Goal: Task Accomplishment & Management: Use online tool/utility

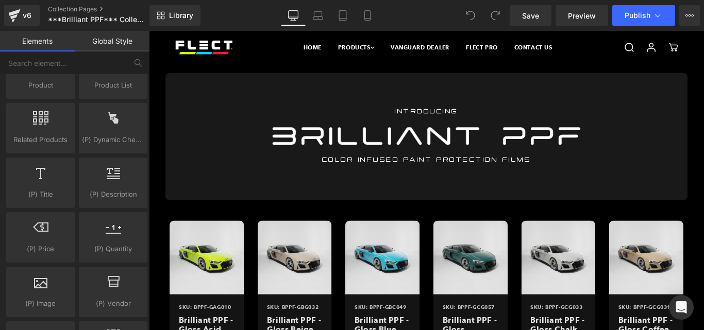
scroll to position [103, 0]
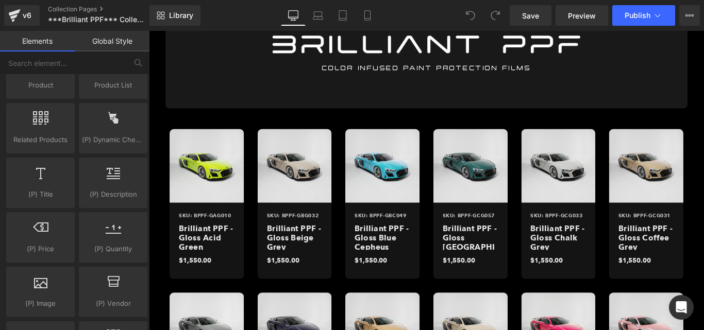
click at [323, 258] on div "Brilliant PPF - Gloss Beige Grey (P) Title" at bounding box center [312, 265] width 83 height 35
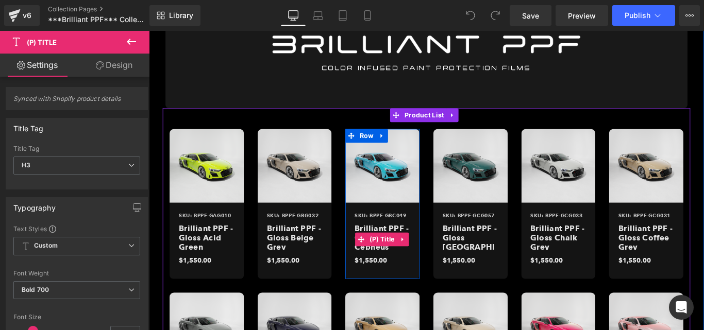
click at [382, 270] on span at bounding box center [387, 265] width 13 height 15
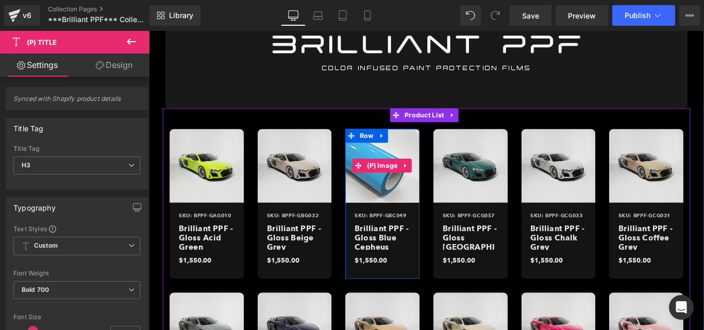
click at [420, 211] on img at bounding box center [411, 182] width 83 height 83
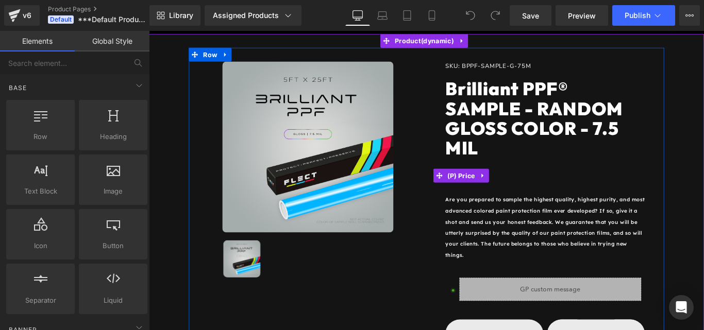
scroll to position [52, 0]
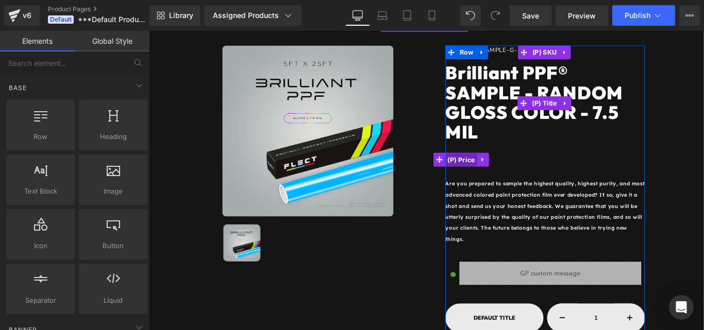
click at [502, 178] on span "(P) Price" at bounding box center [500, 176] width 36 height 15
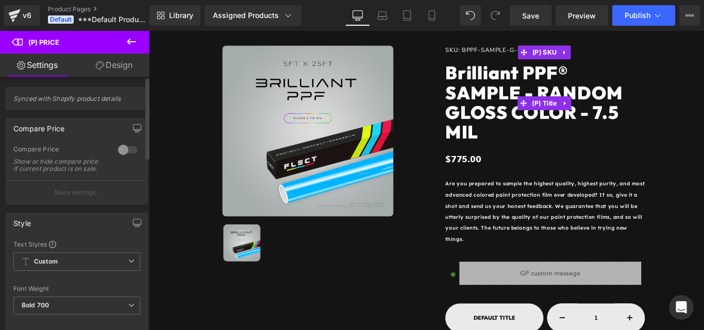
click at [124, 149] on div at bounding box center [127, 150] width 25 height 16
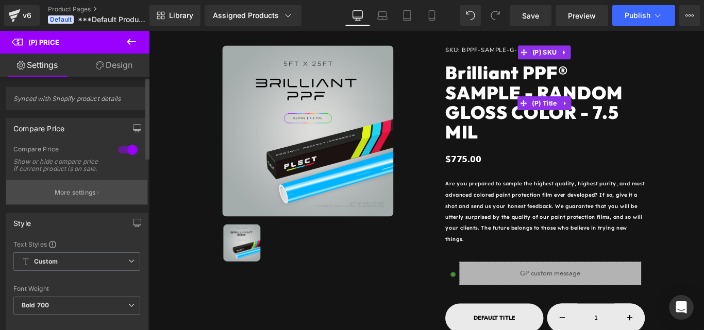
click at [79, 197] on p "More settings" at bounding box center [75, 192] width 41 height 9
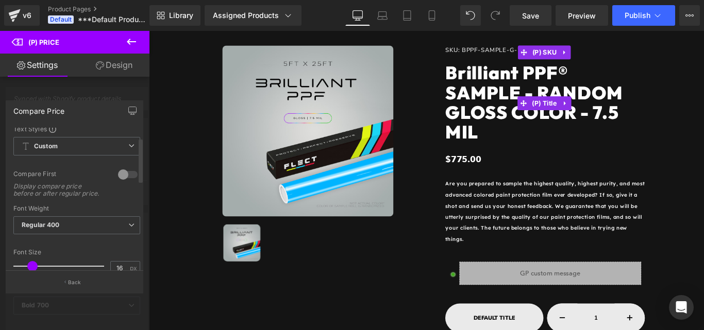
scroll to position [0, 0]
click at [127, 174] on div at bounding box center [127, 178] width 25 height 16
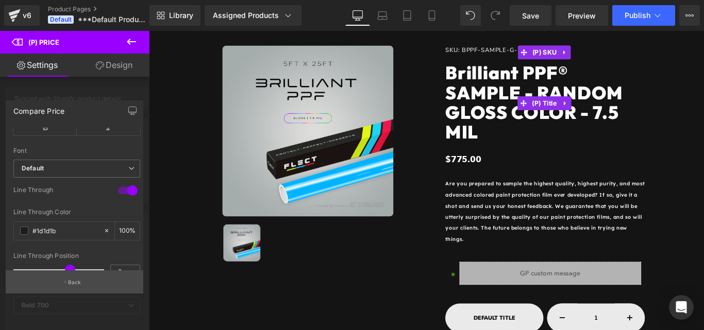
scroll to position [258, 0]
click at [73, 278] on button "Back" at bounding box center [75, 282] width 138 height 23
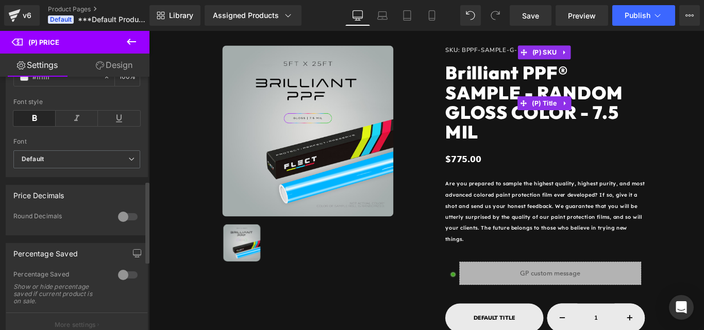
scroll to position [361, 0]
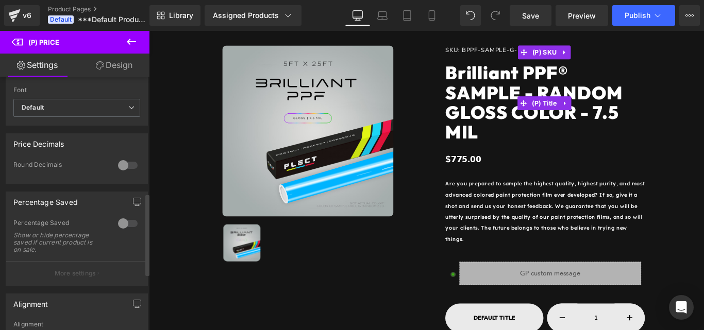
click at [117, 174] on div at bounding box center [127, 165] width 25 height 16
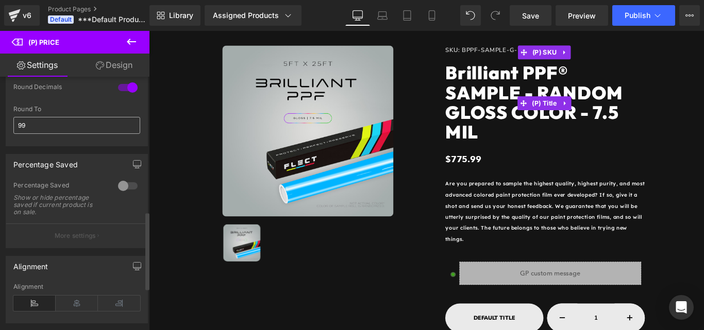
scroll to position [464, 0]
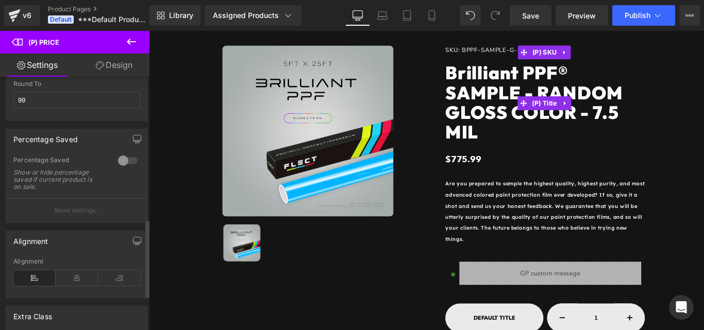
click at [132, 164] on div at bounding box center [127, 161] width 25 height 16
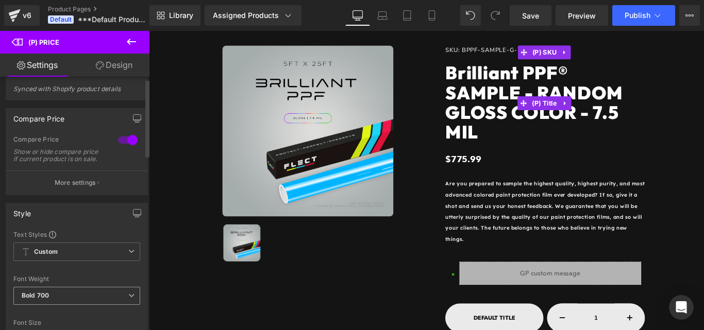
scroll to position [0, 0]
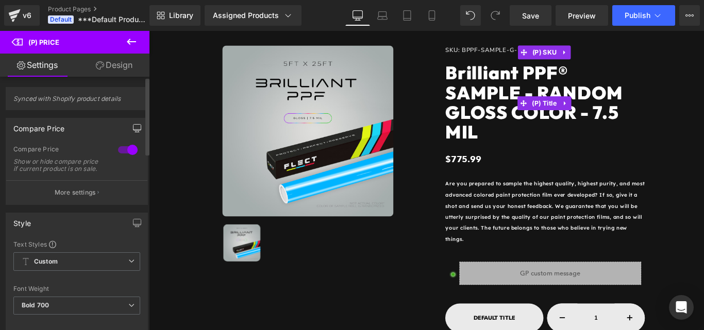
click at [133, 126] on icon "button" at bounding box center [137, 128] width 8 height 8
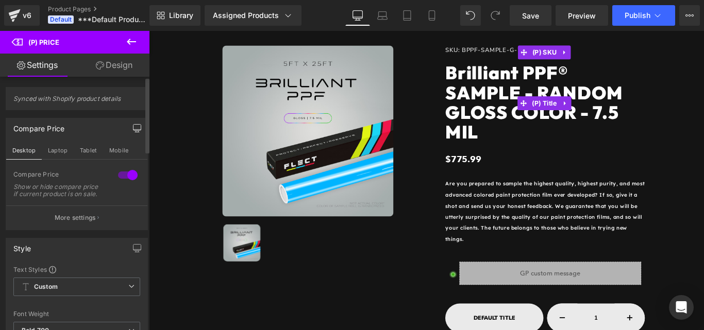
click at [133, 126] on icon "button" at bounding box center [137, 128] width 8 height 8
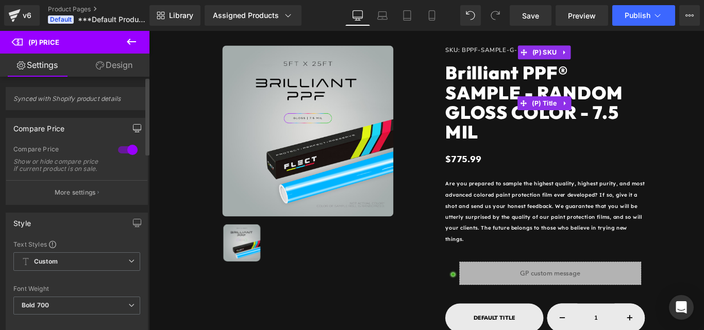
click at [135, 39] on icon at bounding box center [131, 42] width 12 height 12
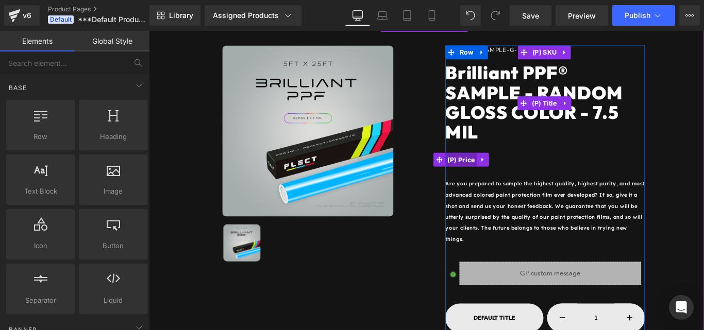
click at [506, 180] on span "(P) Price" at bounding box center [500, 176] width 36 height 15
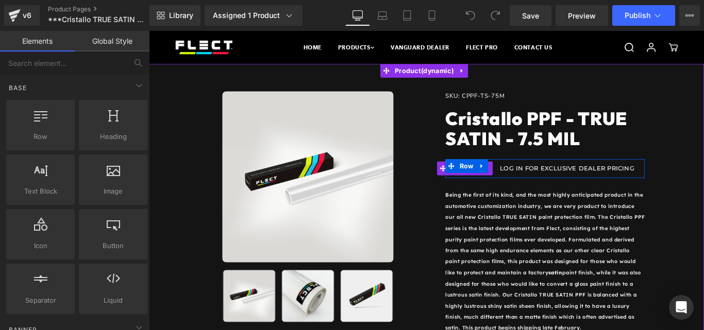
click at [532, 191] on div "$1,550.00" at bounding box center [510, 185] width 56 height 15
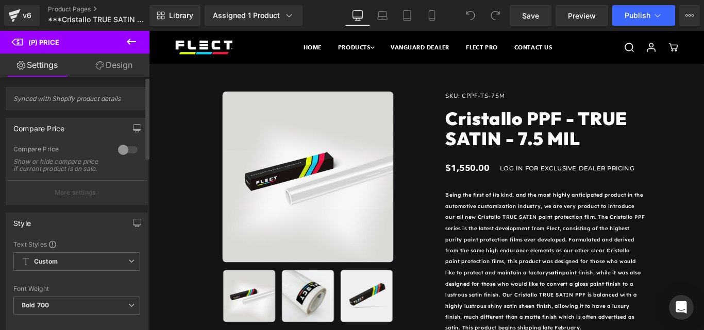
click at [121, 151] on div at bounding box center [127, 150] width 25 height 16
click at [135, 127] on icon "button" at bounding box center [137, 128] width 8 height 8
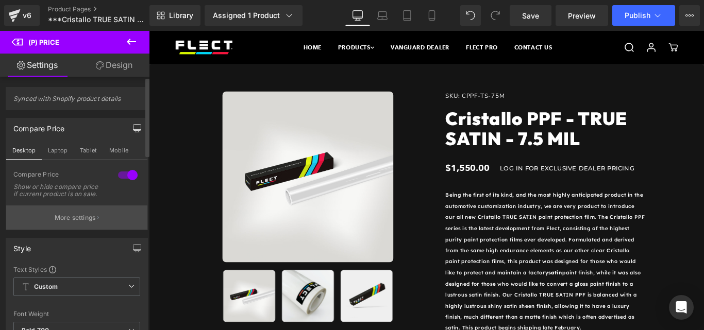
click at [76, 223] on p "More settings" at bounding box center [75, 217] width 41 height 9
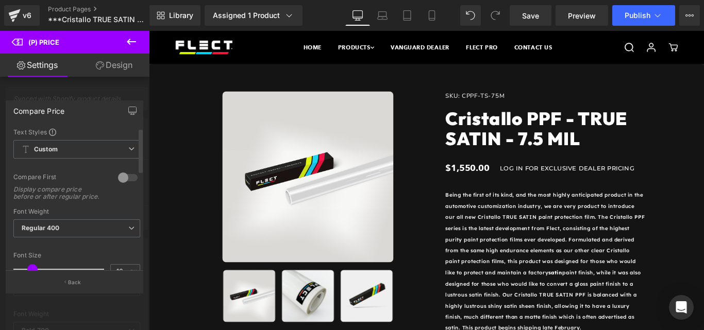
click at [117, 178] on div at bounding box center [127, 178] width 25 height 16
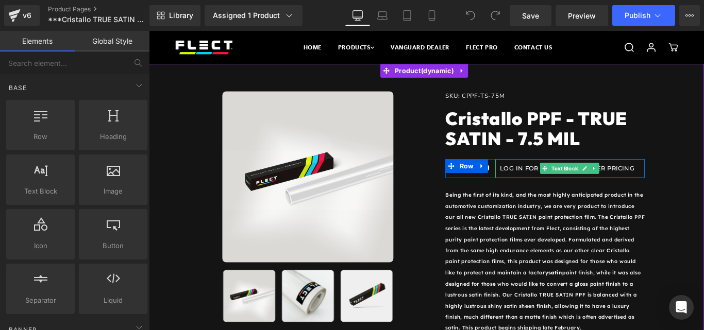
click at [544, 188] on p "LOG IN FOR EXCLUSIVE DEALER PRICING" at bounding box center [622, 185] width 158 height 11
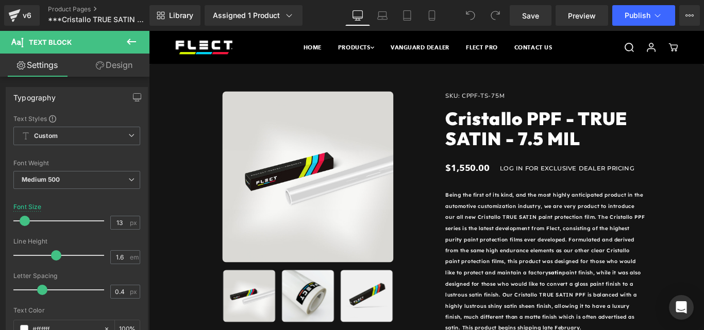
click at [124, 38] on button at bounding box center [131, 42] width 36 height 23
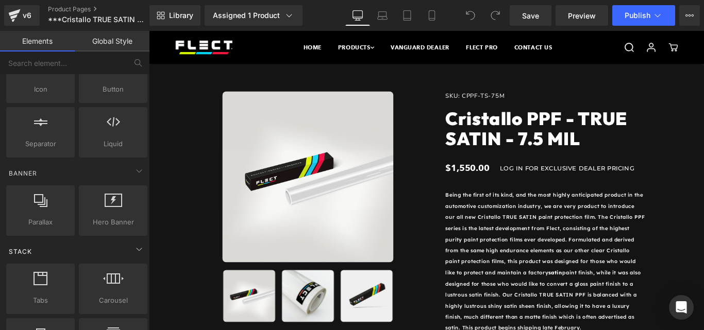
scroll to position [206, 0]
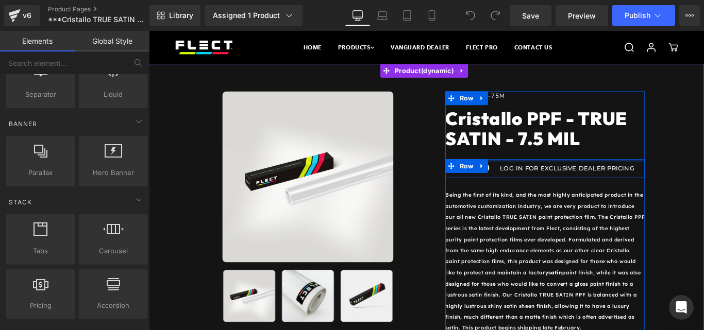
click at [537, 176] on div at bounding box center [594, 176] width 224 height 3
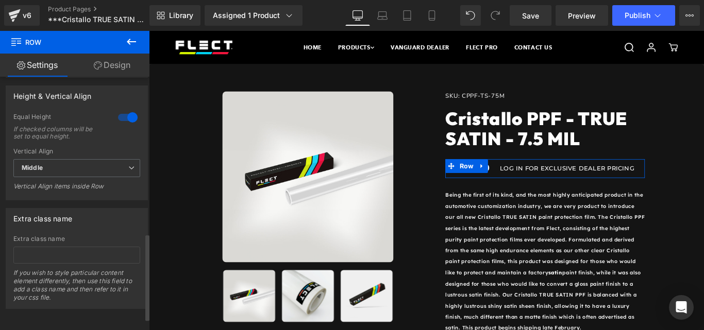
scroll to position [492, 0]
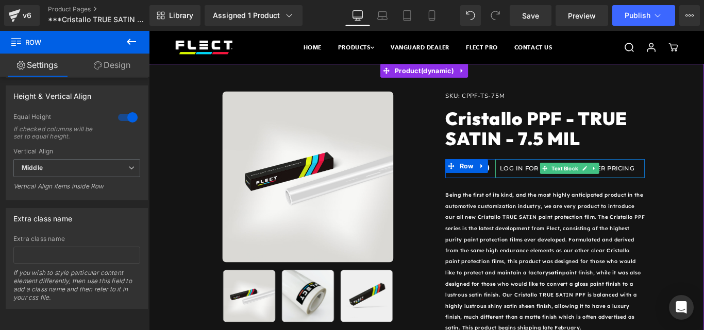
click at [538, 179] on div "LOG IN FOR EXCLUSIVE DEALER PRICING" at bounding box center [622, 185] width 168 height 21
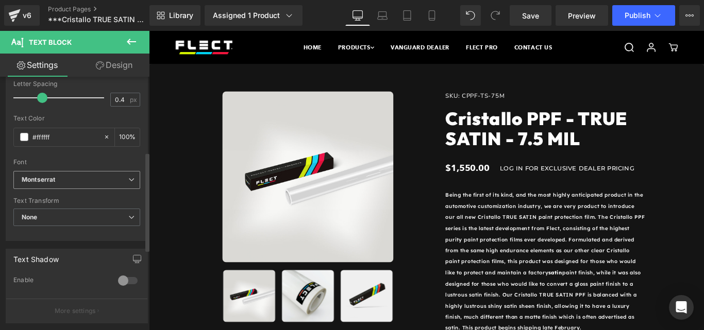
scroll to position [0, 0]
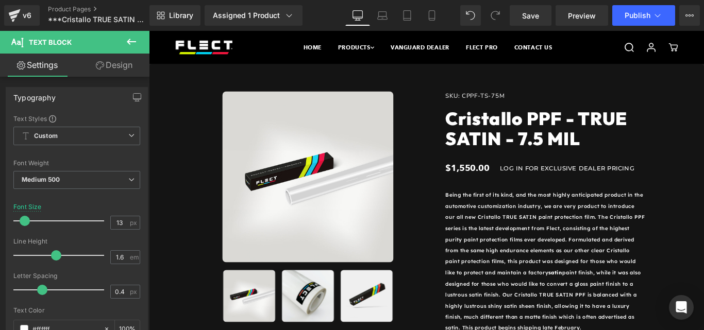
click at [133, 44] on icon at bounding box center [131, 42] width 12 height 12
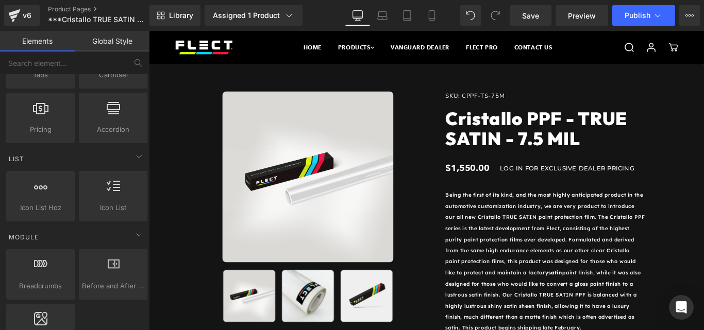
scroll to position [412, 0]
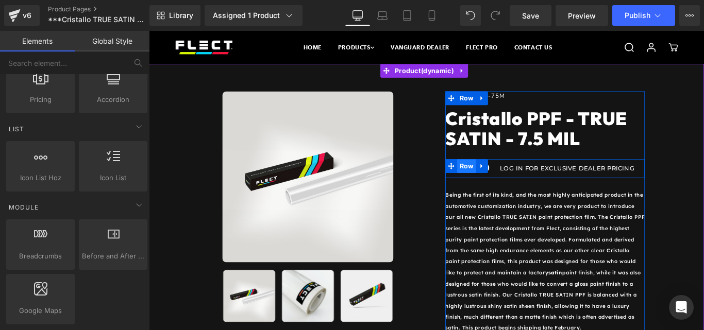
click at [495, 190] on span "Row" at bounding box center [505, 182] width 21 height 15
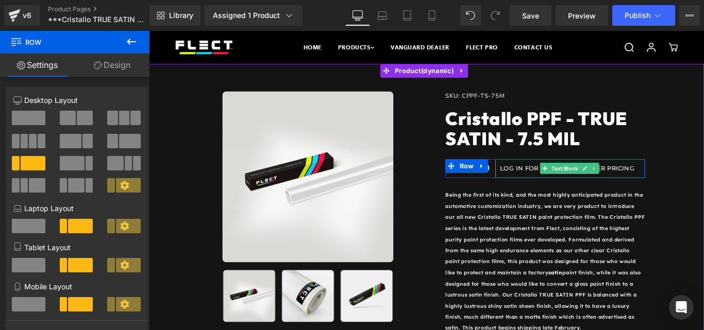
click at [543, 184] on p "LOG IN FOR EXCLUSIVE DEALER PRICING" at bounding box center [622, 185] width 158 height 11
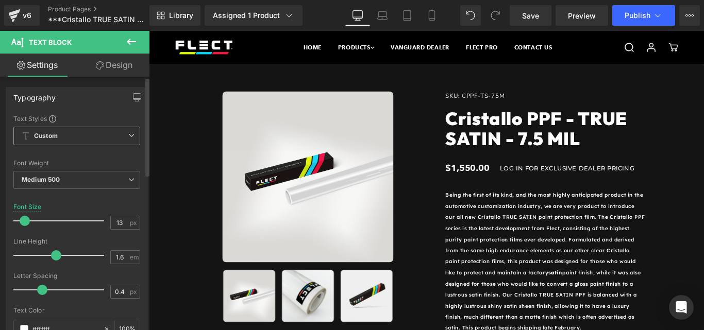
click at [80, 138] on span "Custom Setup Global Style" at bounding box center [76, 136] width 127 height 19
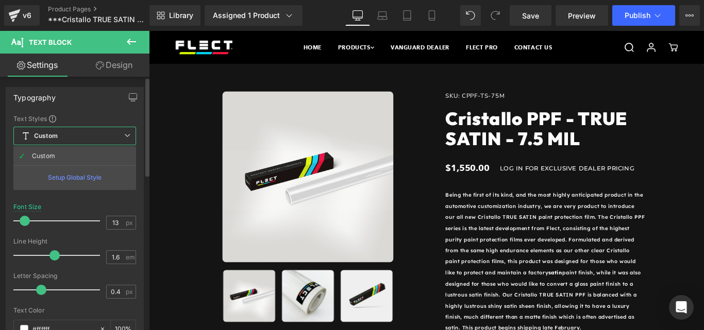
click at [80, 138] on span "Custom Setup Global Style" at bounding box center [74, 136] width 123 height 19
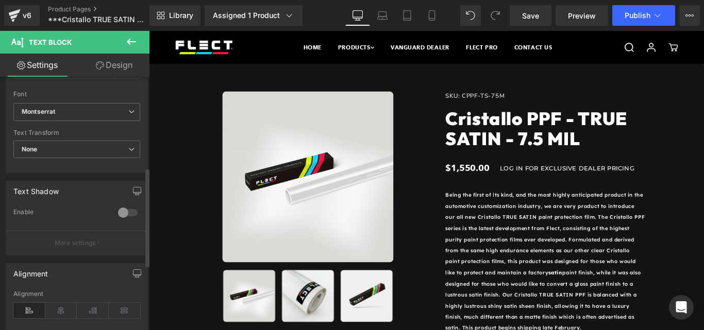
scroll to position [192, 0]
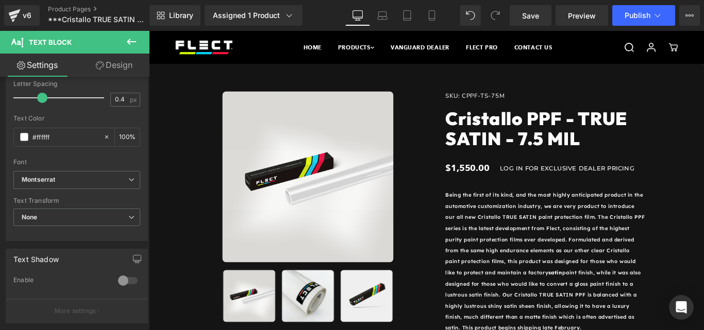
click at [132, 69] on link "Design" at bounding box center [114, 65] width 75 height 23
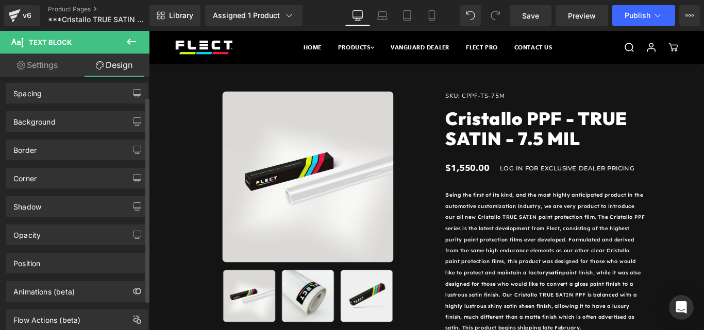
scroll to position [61, 0]
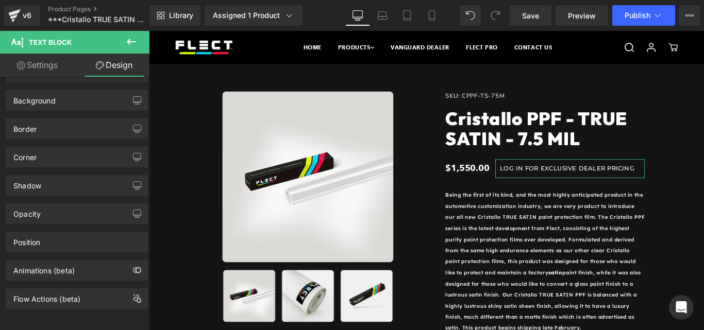
click at [52, 67] on link "Settings" at bounding box center [37, 65] width 75 height 23
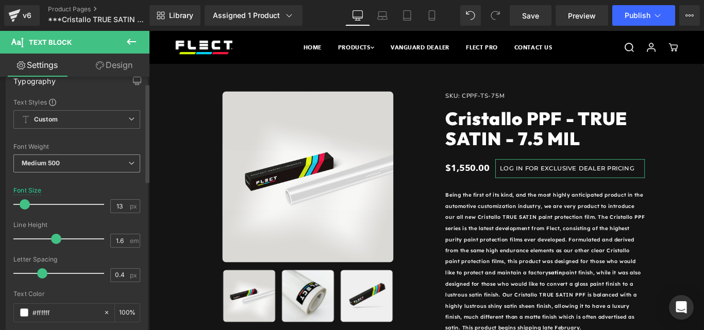
scroll to position [0, 0]
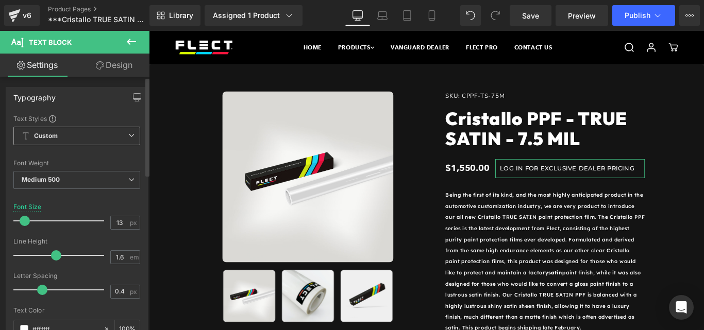
click at [99, 140] on span "Custom Setup Global Style" at bounding box center [76, 136] width 127 height 19
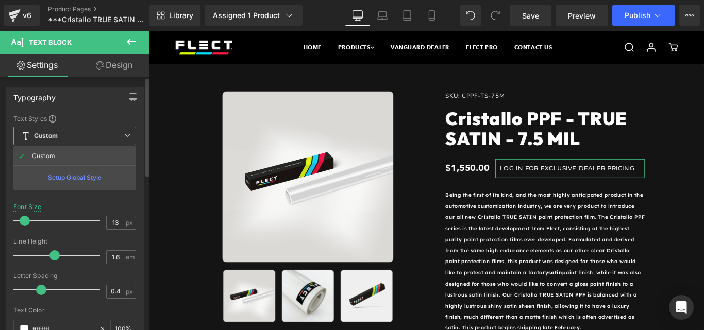
click at [99, 140] on span "Custom Setup Global Style" at bounding box center [74, 136] width 123 height 19
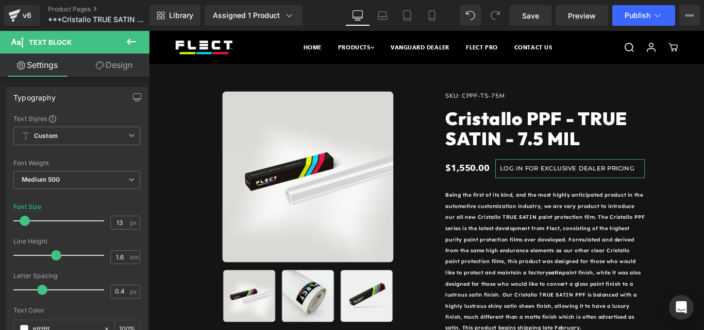
click at [115, 69] on link "Design" at bounding box center [114, 65] width 75 height 23
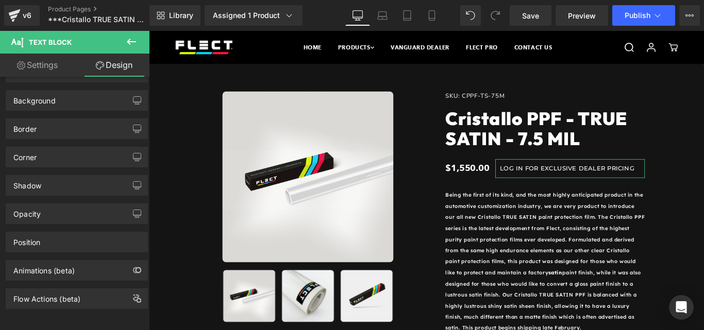
click at [52, 64] on link "Settings" at bounding box center [37, 65] width 75 height 23
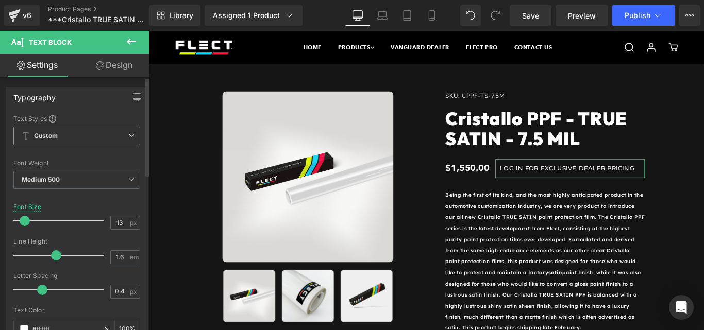
click at [64, 137] on span "Custom Setup Global Style" at bounding box center [76, 136] width 127 height 19
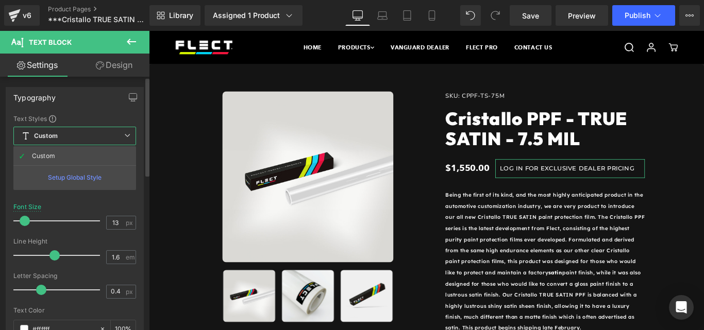
click at [64, 137] on span "Custom Setup Global Style" at bounding box center [74, 136] width 123 height 19
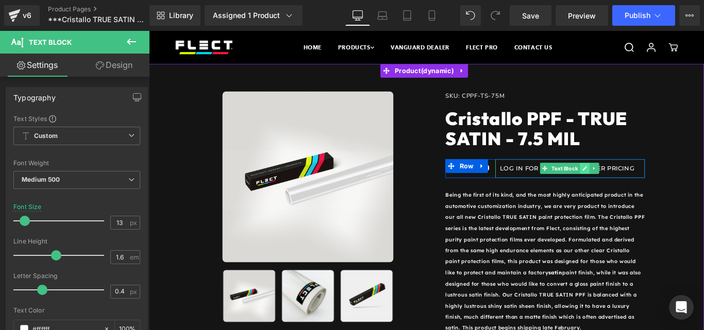
click at [633, 185] on link at bounding box center [638, 185] width 11 height 12
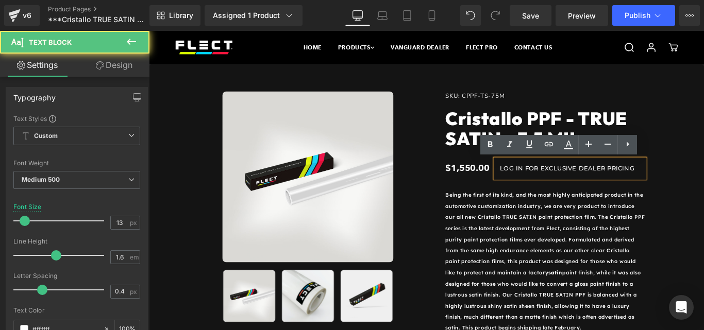
click at [594, 187] on p "LOG IN FOR EXCLUSIVE DEALER PRICING" at bounding box center [622, 185] width 158 height 11
click at [570, 180] on p "LOG IN FOR EXCLUSIVE DEALER PRICING" at bounding box center [622, 185] width 158 height 11
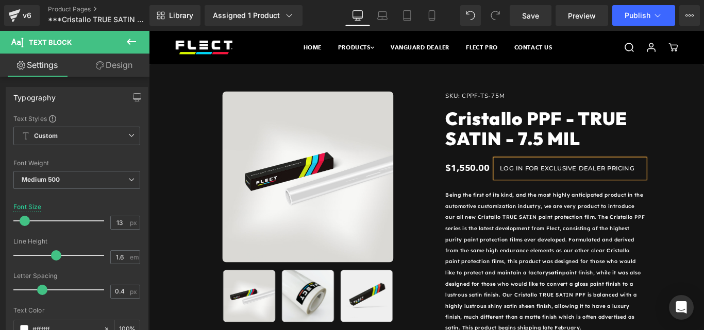
click at [565, 243] on p "Being the first of its kind, and the most highly anticipated product in the aut…" at bounding box center [594, 290] width 224 height 162
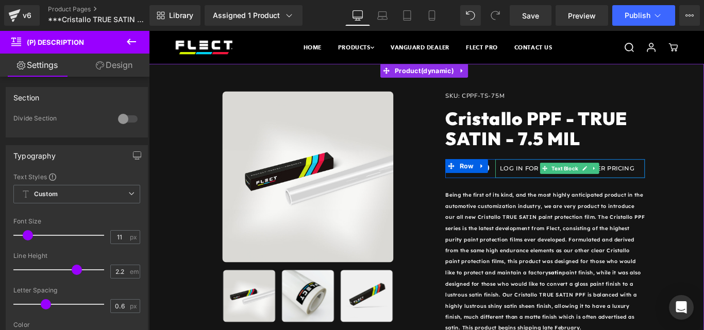
click at [565, 192] on div "LOG IN FOR EXCLUSIVE DEALER PRICING" at bounding box center [622, 185] width 168 height 21
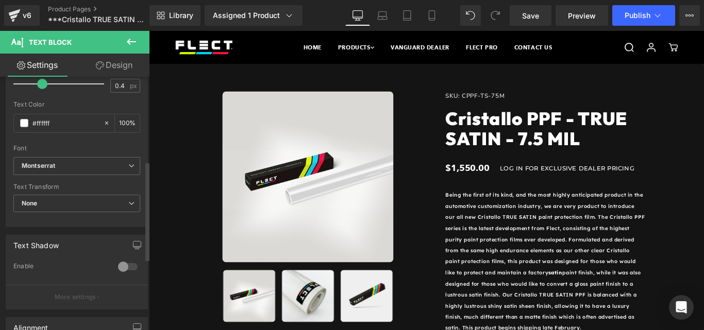
scroll to position [398, 0]
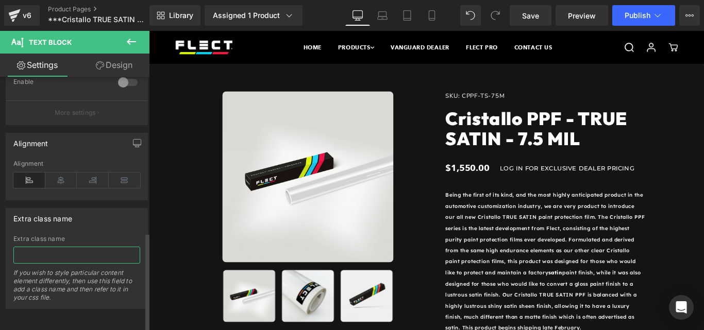
click at [44, 249] on input "text" at bounding box center [76, 255] width 127 height 17
type input "b2b_hideText"
click at [0, 233] on div "Extra class name Extra class name b2b_hideText If you wish to style particular …" at bounding box center [77, 254] width 154 height 109
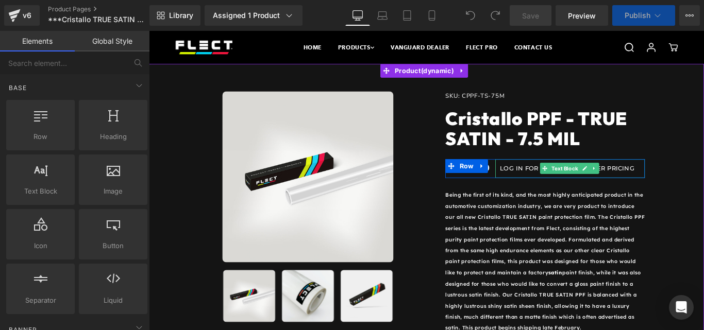
click at [569, 187] on p "LOG IN FOR EXCLUSIVE DEALER PRICING" at bounding box center [622, 185] width 158 height 11
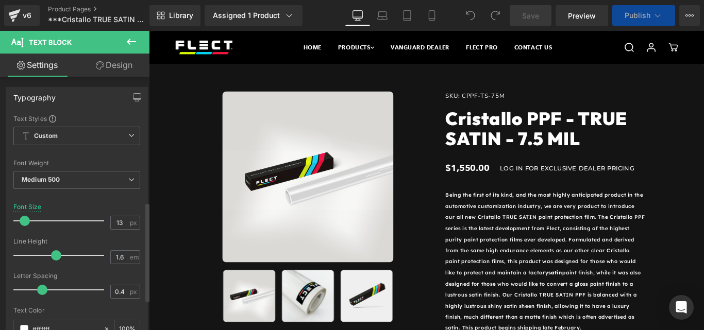
scroll to position [398, 0]
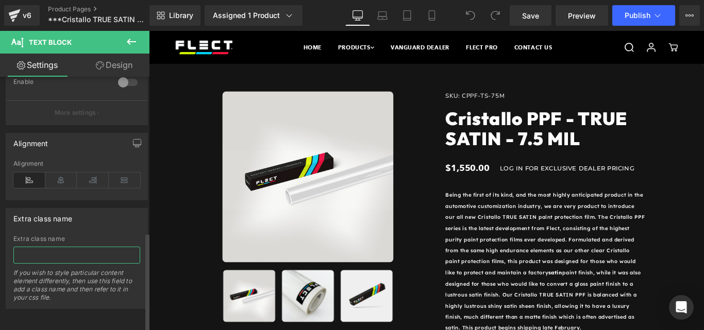
click at [62, 256] on input "text" at bounding box center [76, 255] width 127 height 17
